Goal: Task Accomplishment & Management: Manage account settings

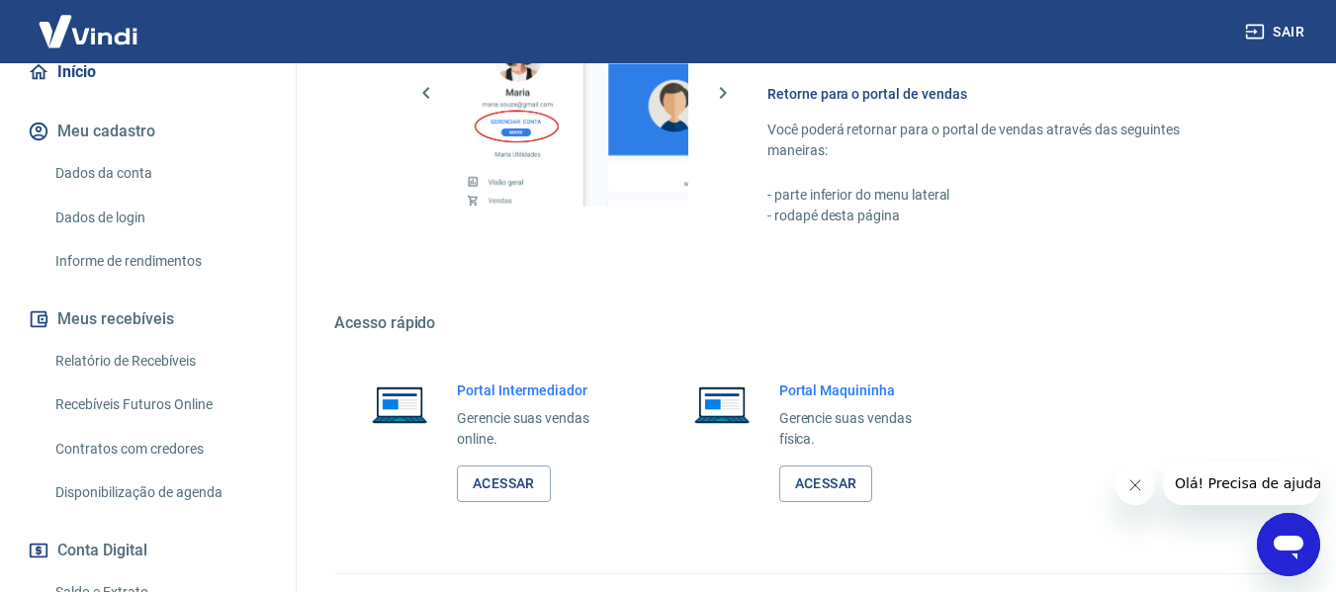
scroll to position [1030, 0]
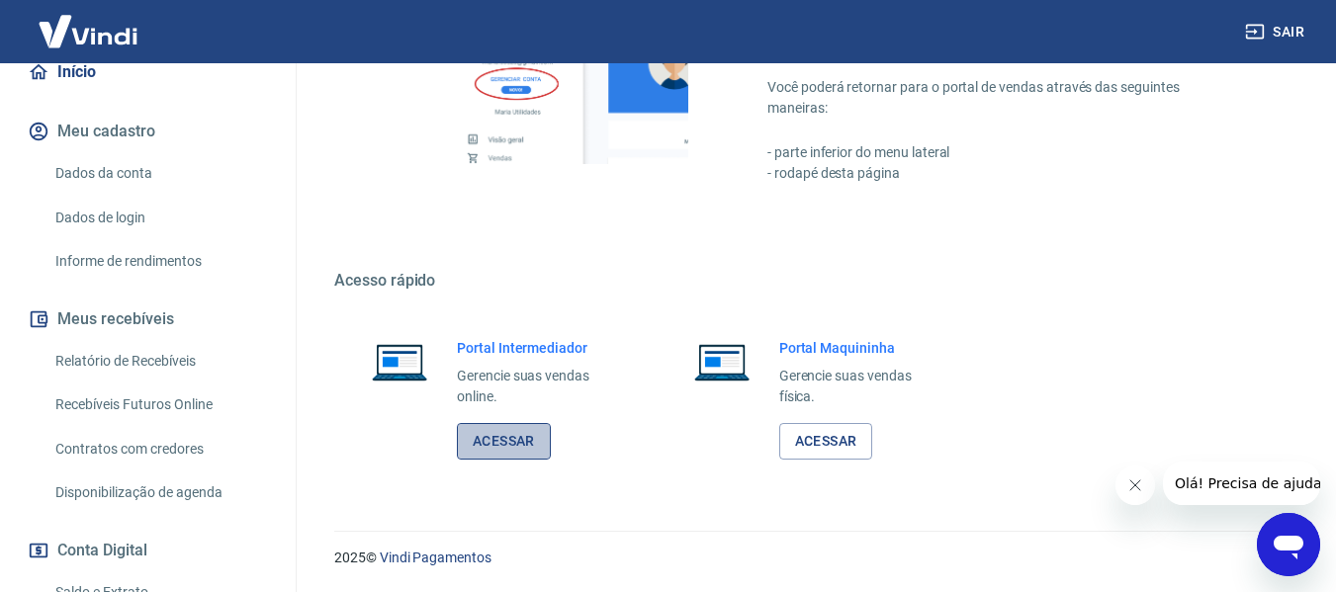
click at [514, 438] on link "Acessar" at bounding box center [504, 441] width 94 height 37
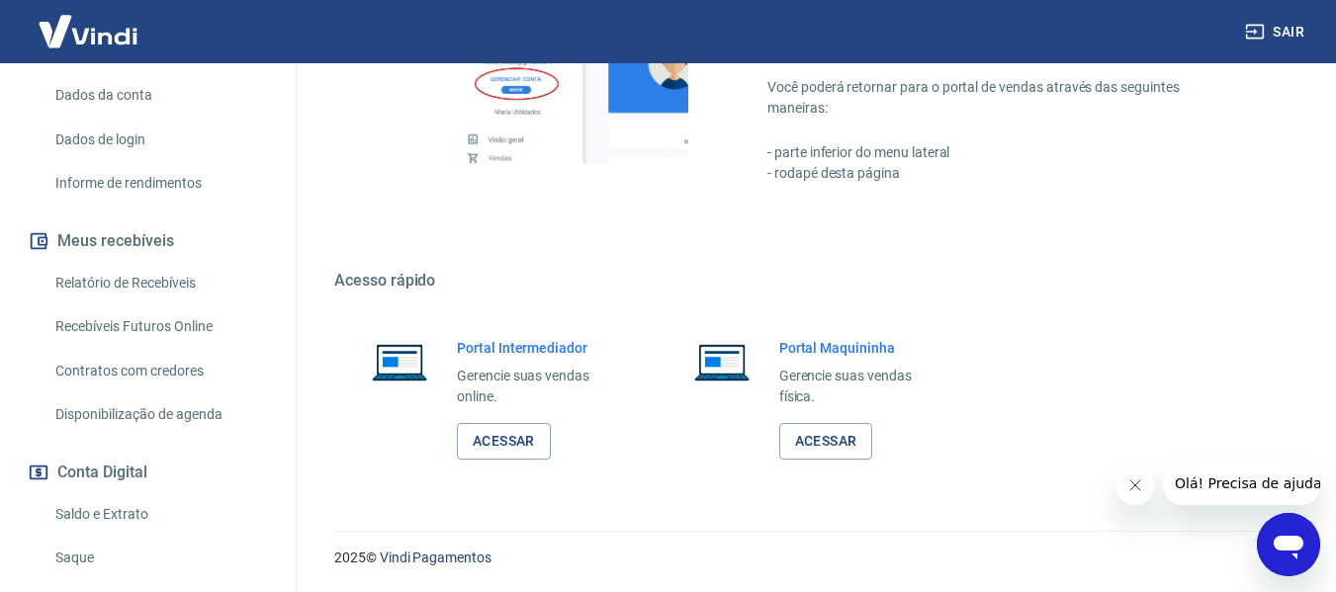
scroll to position [395, 0]
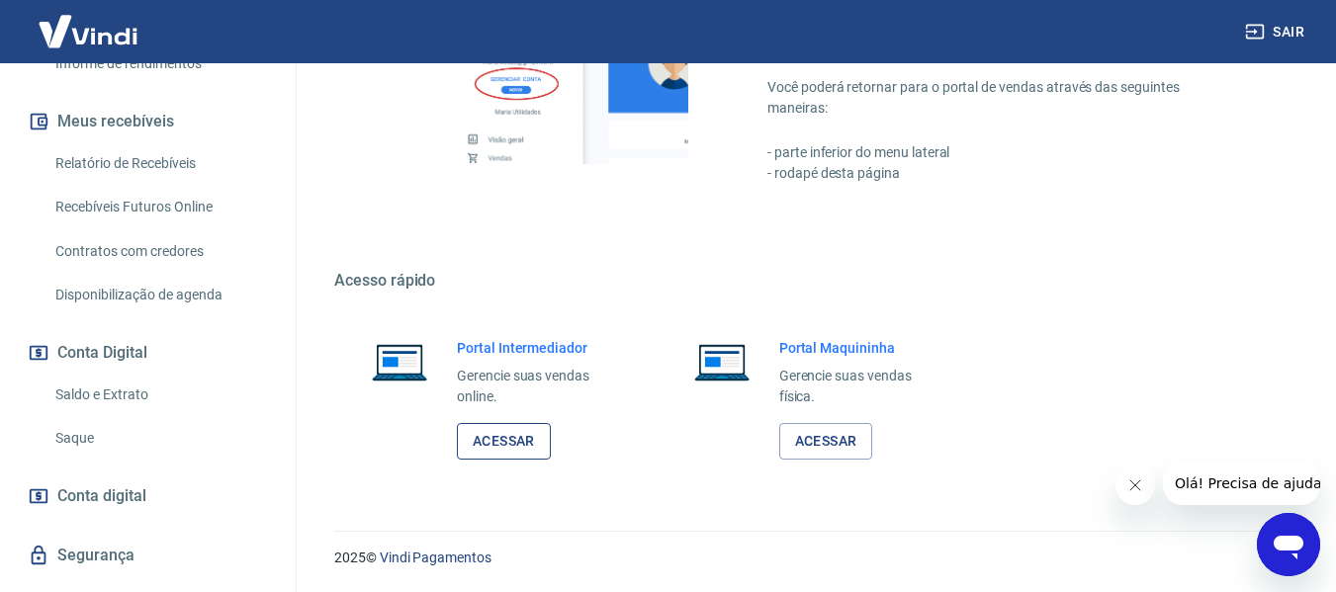
click at [509, 435] on link "Acessar" at bounding box center [504, 441] width 94 height 37
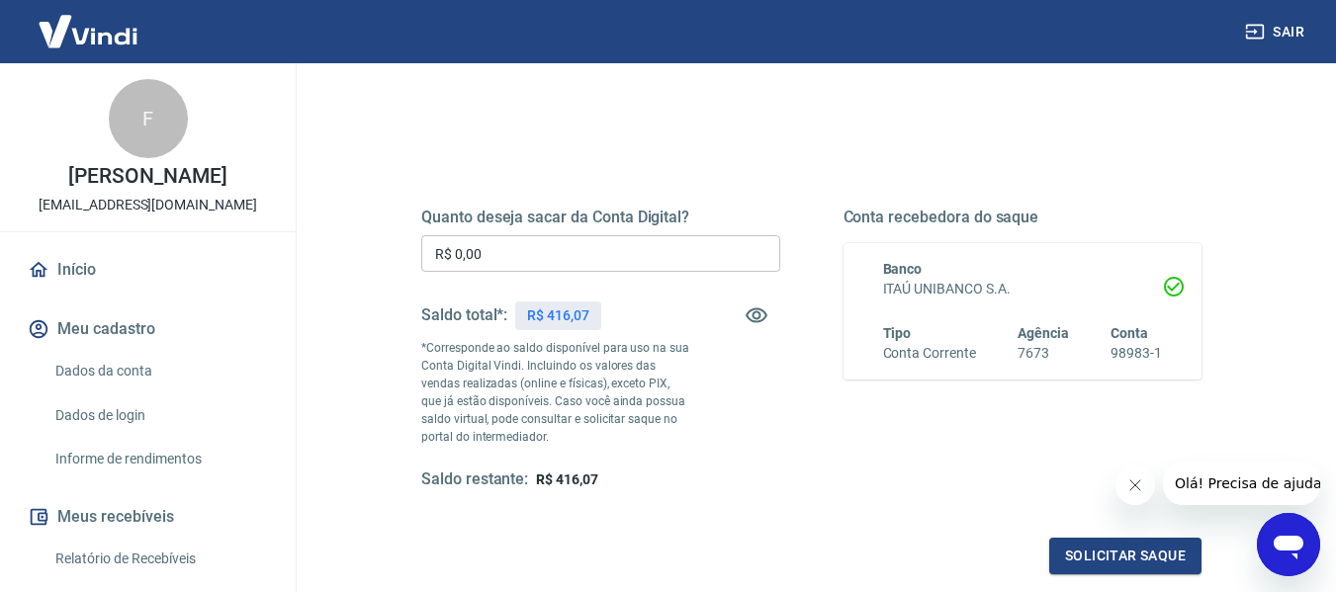
scroll to position [198, 0]
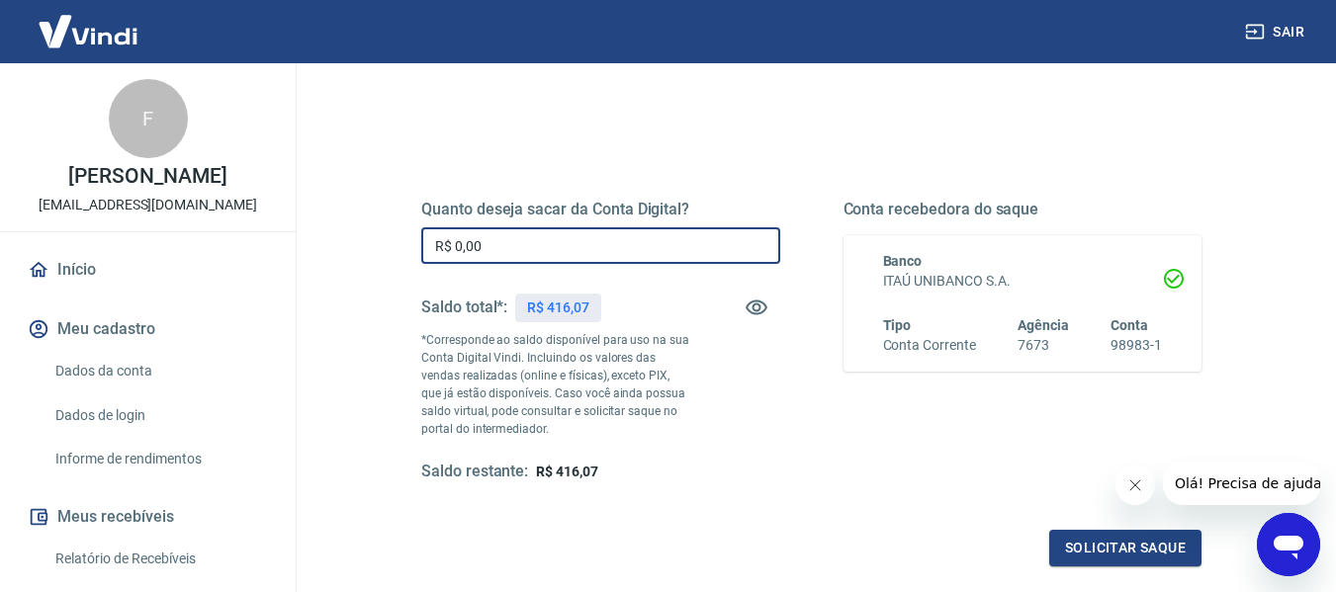
click at [560, 245] on input "R$ 0,00" at bounding box center [600, 245] width 359 height 37
drag, startPoint x: 562, startPoint y: 247, endPoint x: 381, endPoint y: 253, distance: 181.0
click at [381, 253] on div "Quanto deseja sacar da Conta Digital? R$ 0,00 ​ Saldo total*: R$ 416,07 *Corres…" at bounding box center [811, 352] width 875 height 478
type input "R$ 416,07"
click at [755, 133] on div "Quanto deseja sacar da Conta Digital? R$ 416,07 ​ Saldo total*: R$ 416,07 *Corr…" at bounding box center [810, 352] width 827 height 478
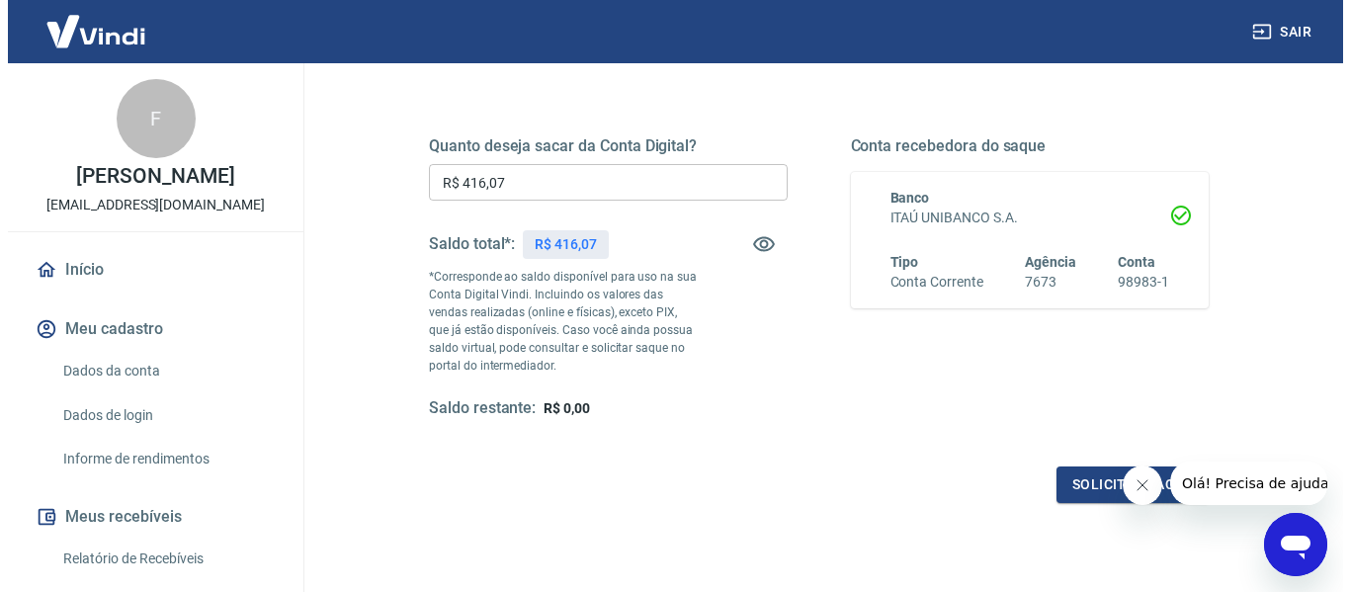
scroll to position [297, 0]
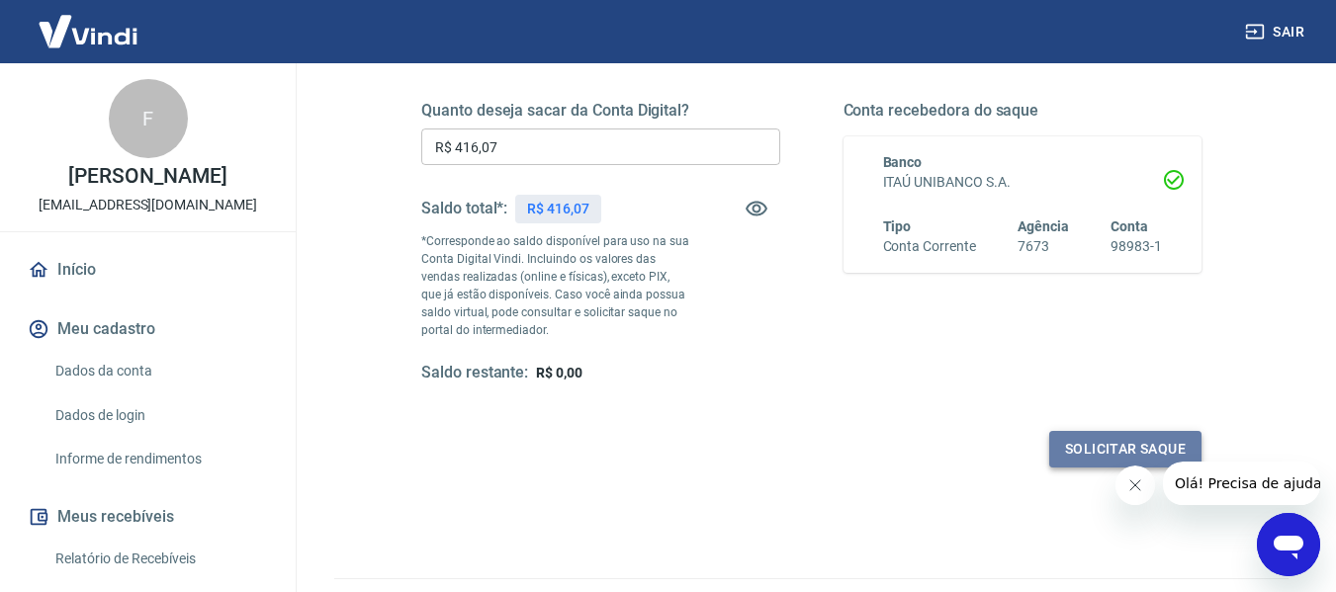
click at [1073, 449] on button "Solicitar saque" at bounding box center [1125, 449] width 152 height 37
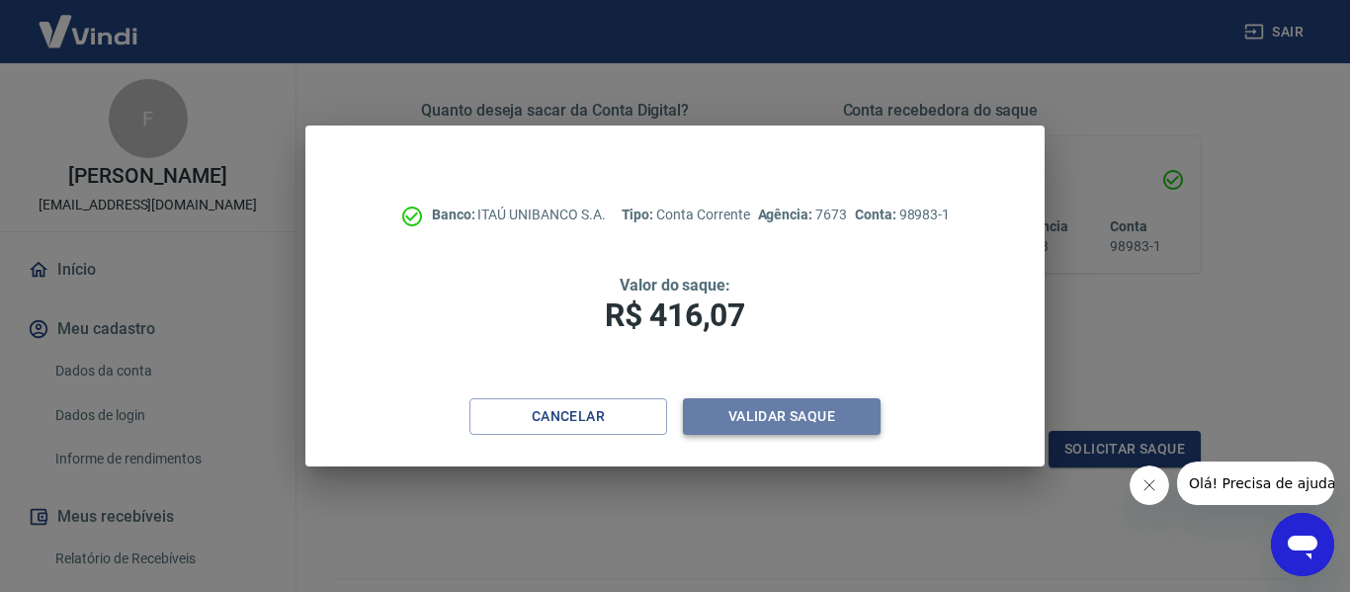
click at [801, 422] on button "Validar saque" at bounding box center [782, 416] width 198 height 37
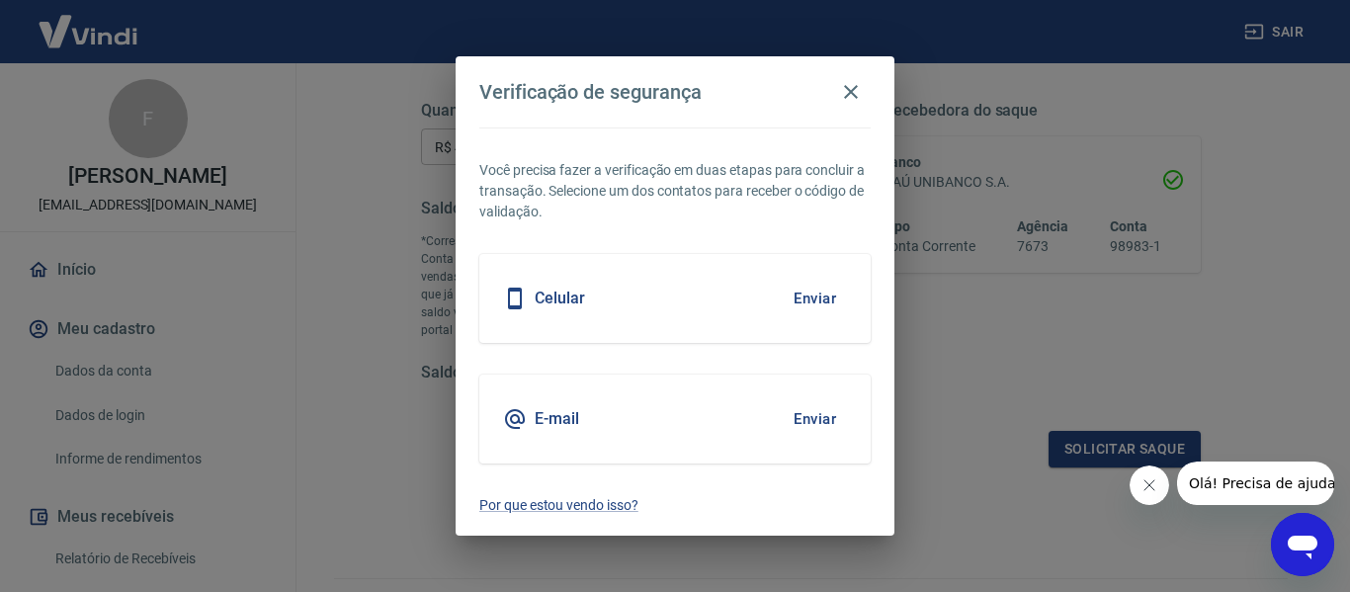
click at [818, 420] on button "Enviar" at bounding box center [815, 419] width 64 height 42
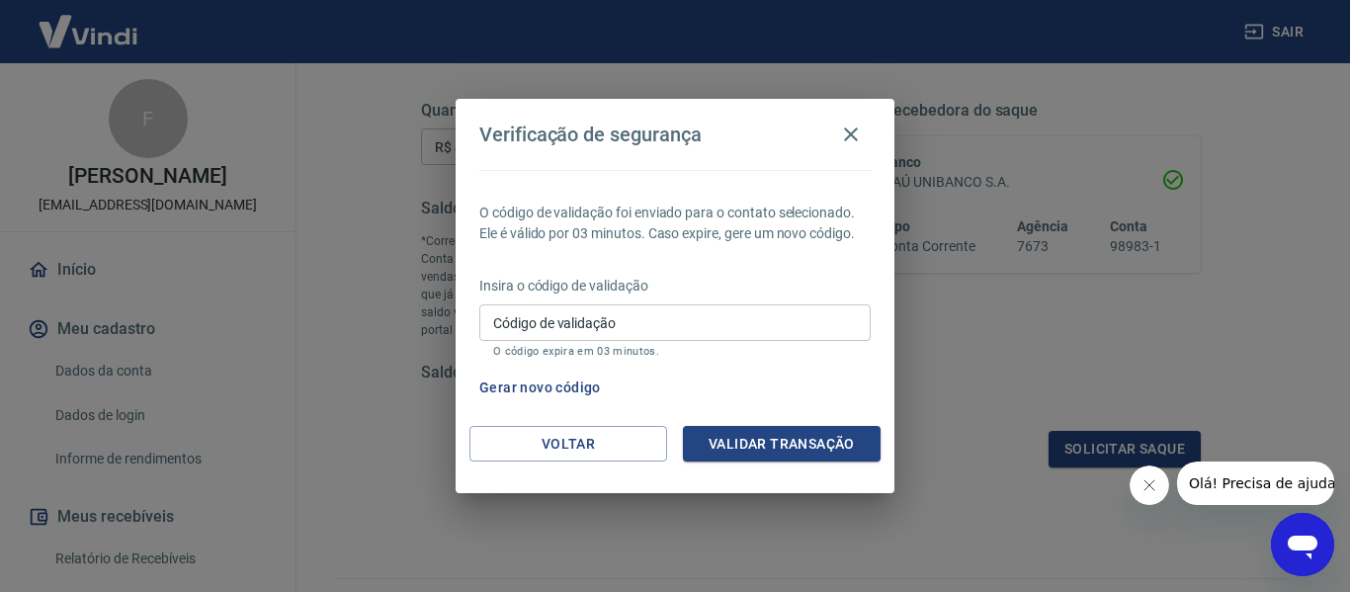
click at [593, 337] on input "Código de validação" at bounding box center [674, 322] width 391 height 37
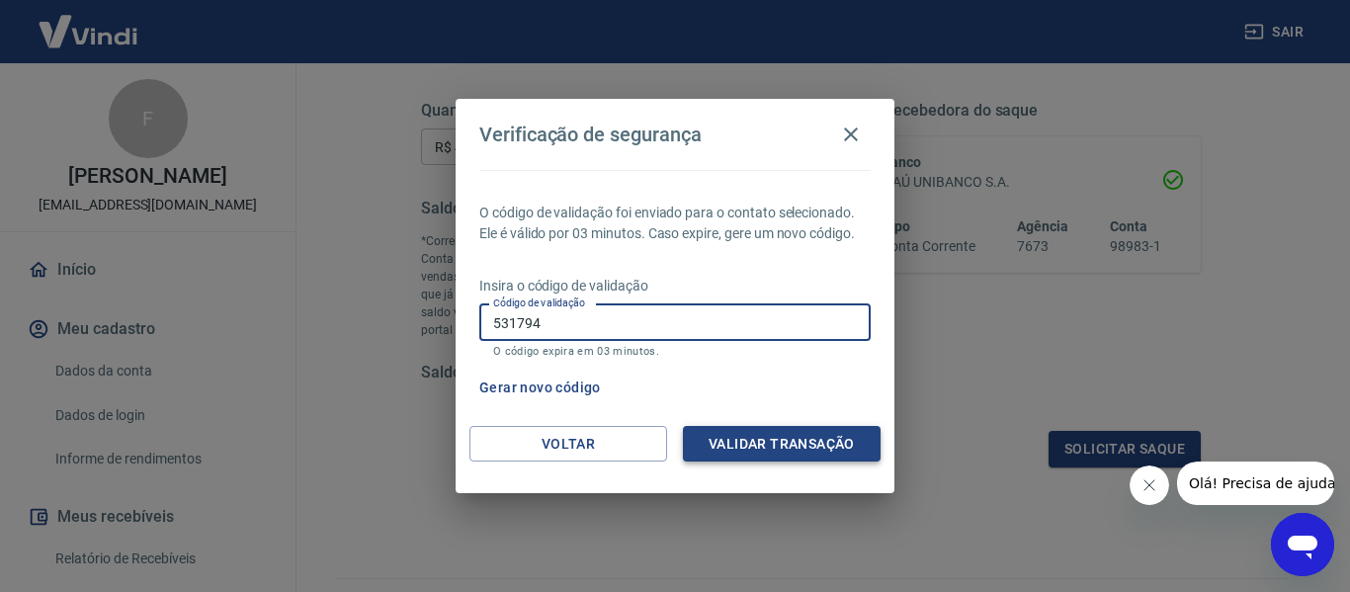
type input "531794"
click at [764, 438] on button "Validar transação" at bounding box center [782, 444] width 198 height 37
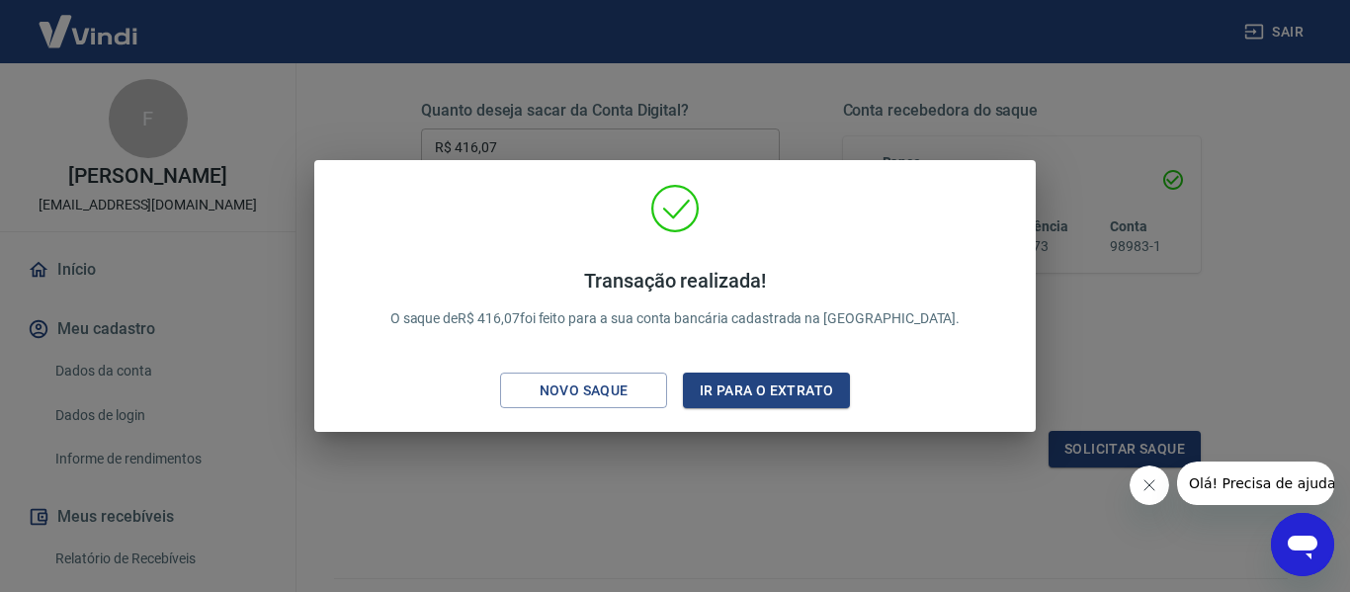
click at [1157, 486] on button "Fechar mensagem da empresa" at bounding box center [1149, 486] width 40 height 40
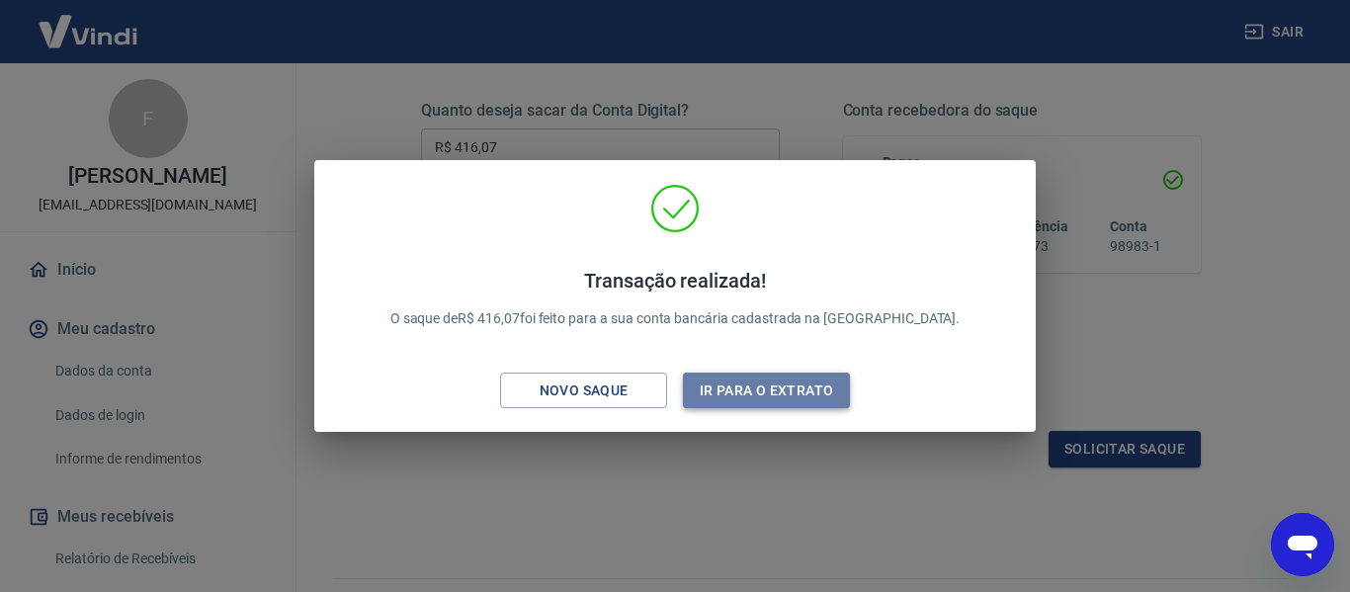
click at [777, 394] on button "Ir para o extrato" at bounding box center [766, 391] width 167 height 37
